Goal: Find specific page/section: Find specific page/section

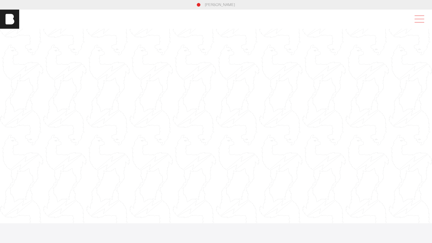
click at [419, 19] on span at bounding box center [419, 19] width 10 height 0
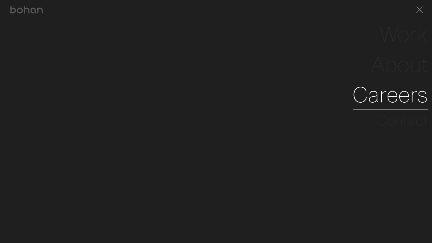
click at [404, 94] on link "Careers" at bounding box center [390, 95] width 76 height 30
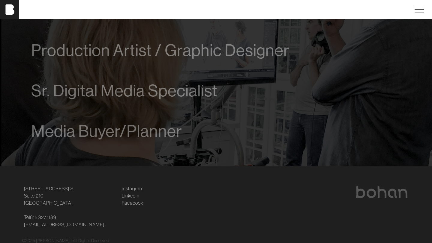
scroll to position [419, 0]
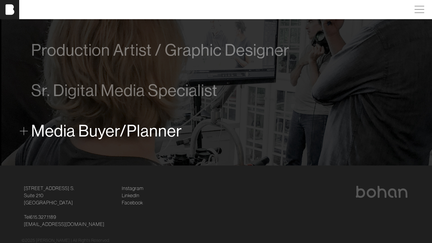
click at [24, 132] on span at bounding box center [24, 131] width 8 height 8
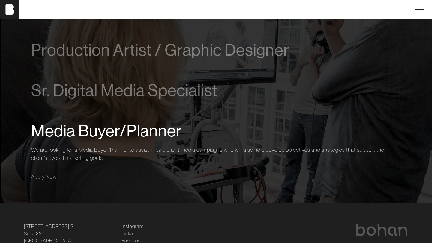
scroll to position [439, 0]
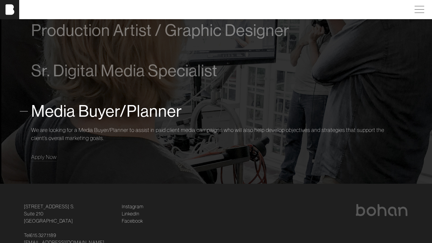
click at [29, 72] on div "Account Executive We are looking for a driven and talented process-oriented lea…" at bounding box center [216, 49] width 388 height 240
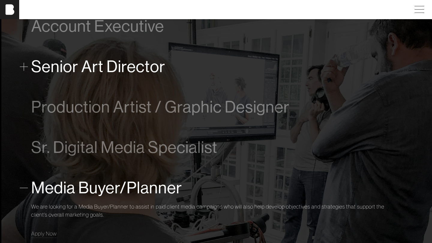
scroll to position [277, 0]
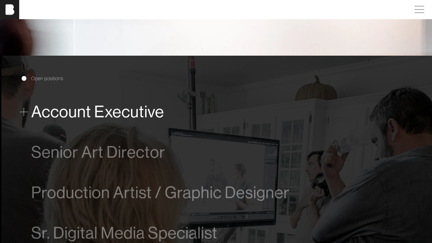
click at [35, 113] on span "Account Executive" at bounding box center [97, 112] width 133 height 18
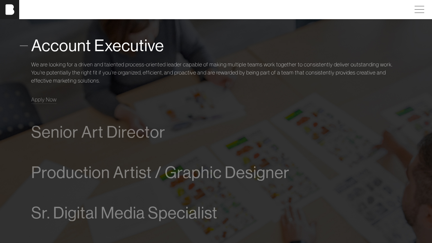
scroll to position [344, 0]
